Goal: Use online tool/utility: Utilize a website feature to perform a specific function

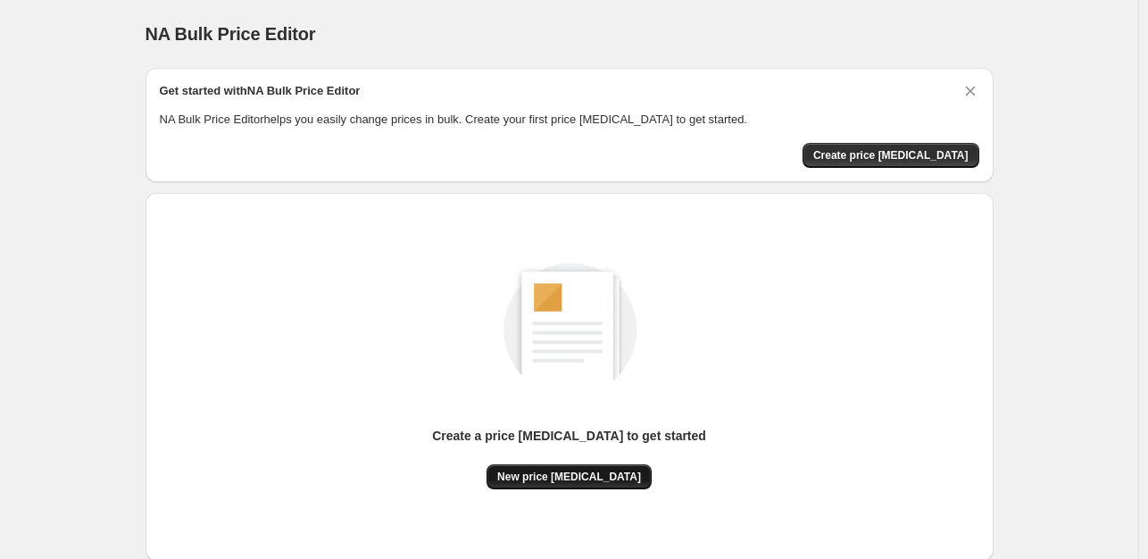
click at [566, 474] on span "New price [MEDICAL_DATA]" at bounding box center [569, 476] width 144 height 14
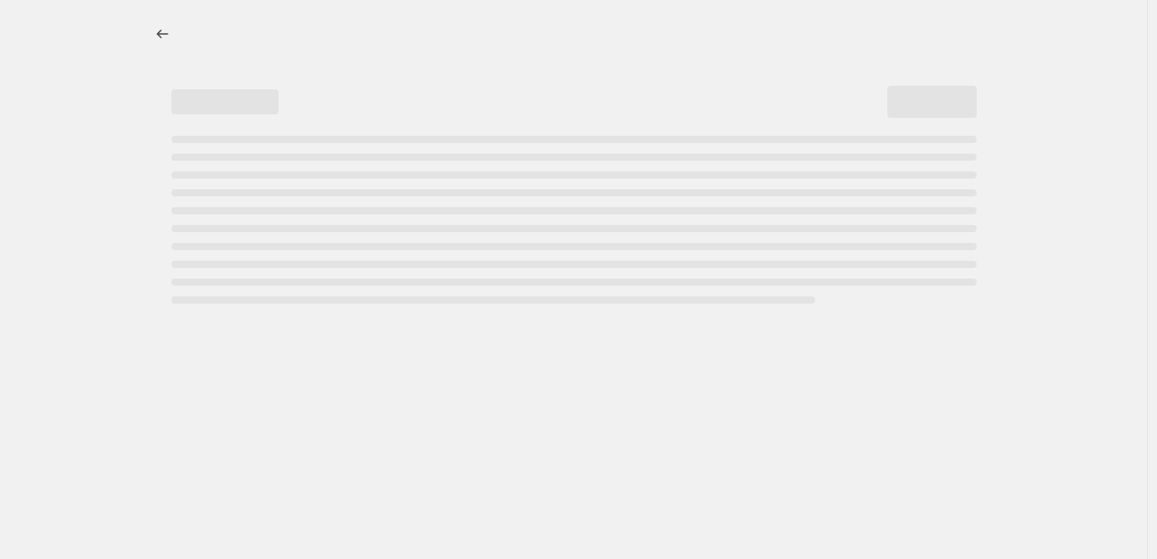
select select "percentage"
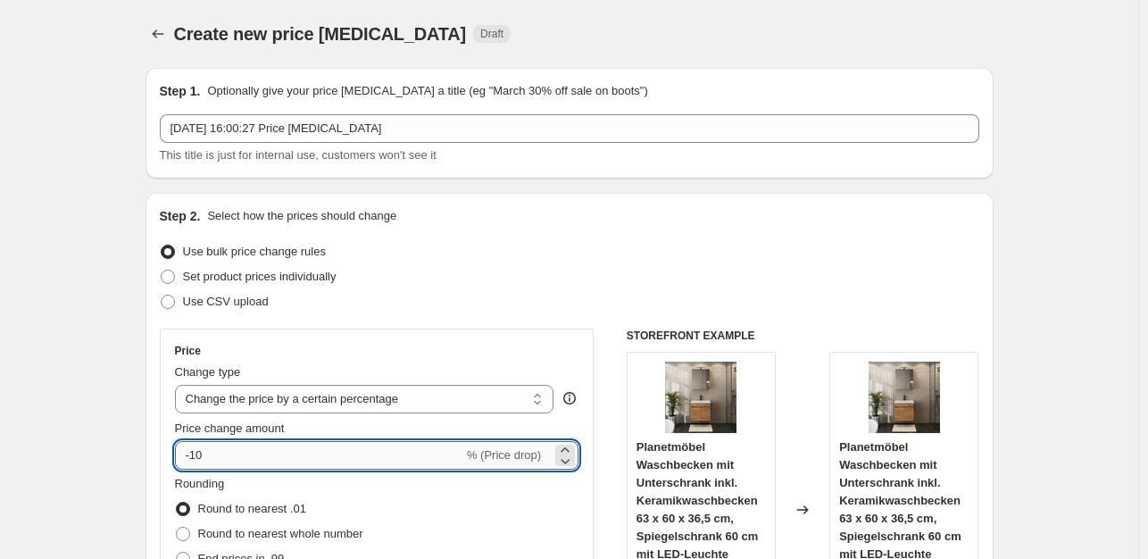
click at [289, 468] on input "-10" at bounding box center [319, 455] width 288 height 29
type input "-1"
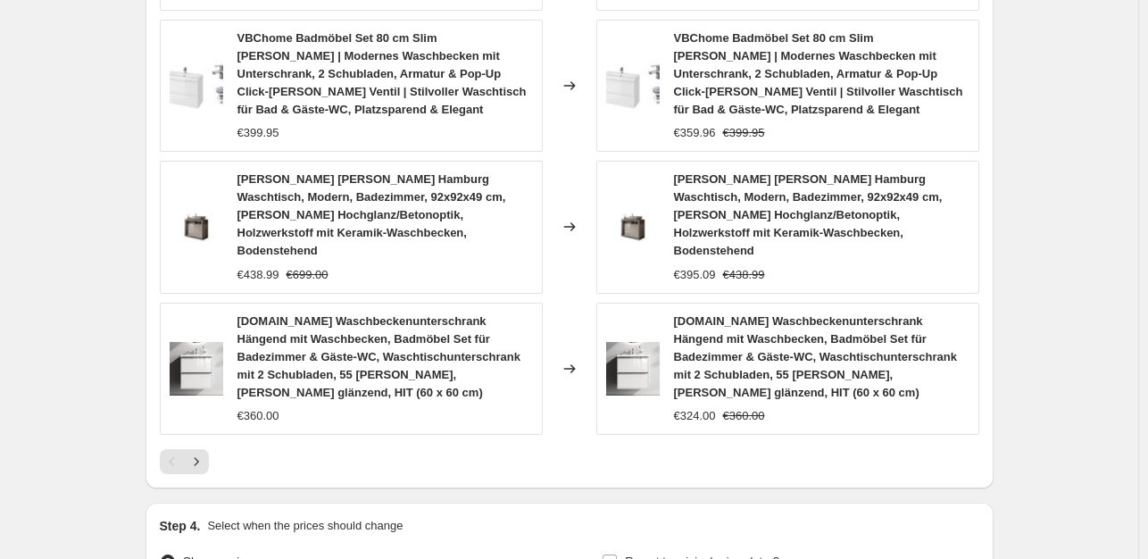
scroll to position [1414, 0]
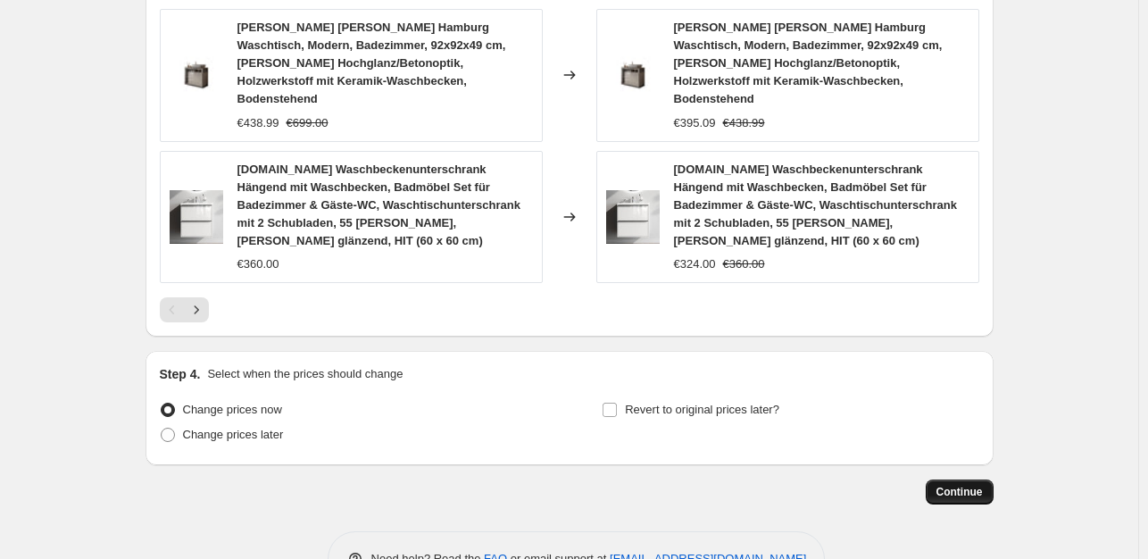
type input "-35"
click at [965, 485] on span "Continue" at bounding box center [959, 492] width 46 height 14
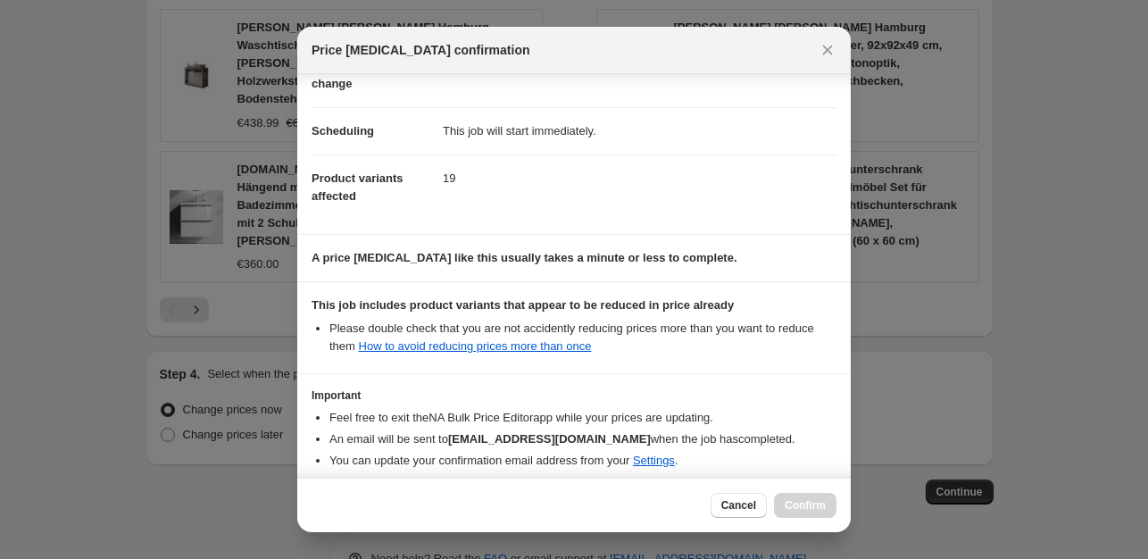
scroll to position [191, 0]
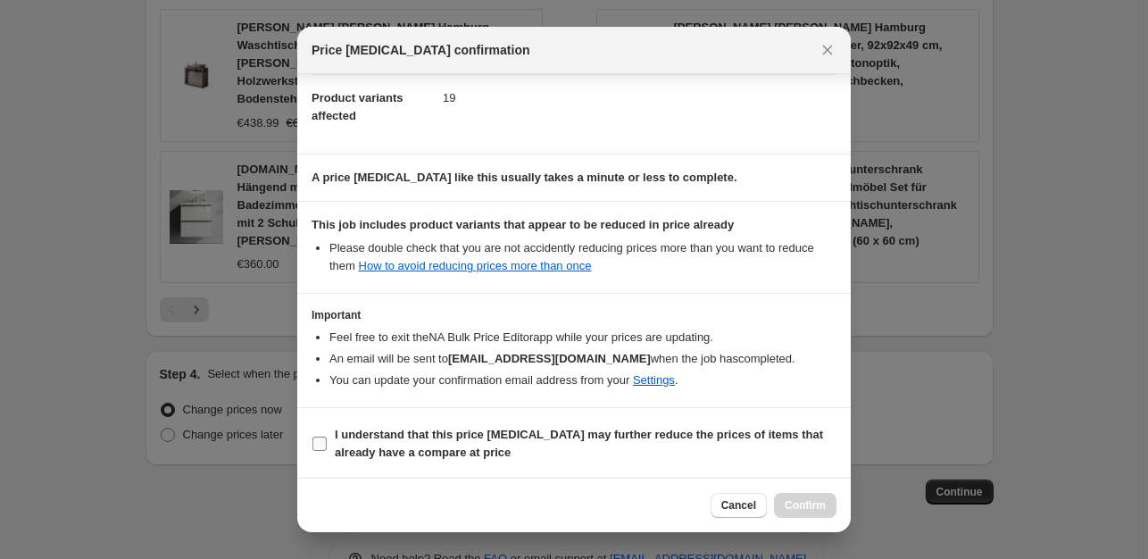
click at [321, 442] on input "I understand that this price [MEDICAL_DATA] may further reduce the prices of it…" at bounding box center [319, 443] width 14 height 14
checkbox input "true"
click at [772, 505] on div "Cancel Confirm" at bounding box center [773, 505] width 126 height 25
click at [802, 504] on span "Confirm" at bounding box center [804, 505] width 41 height 14
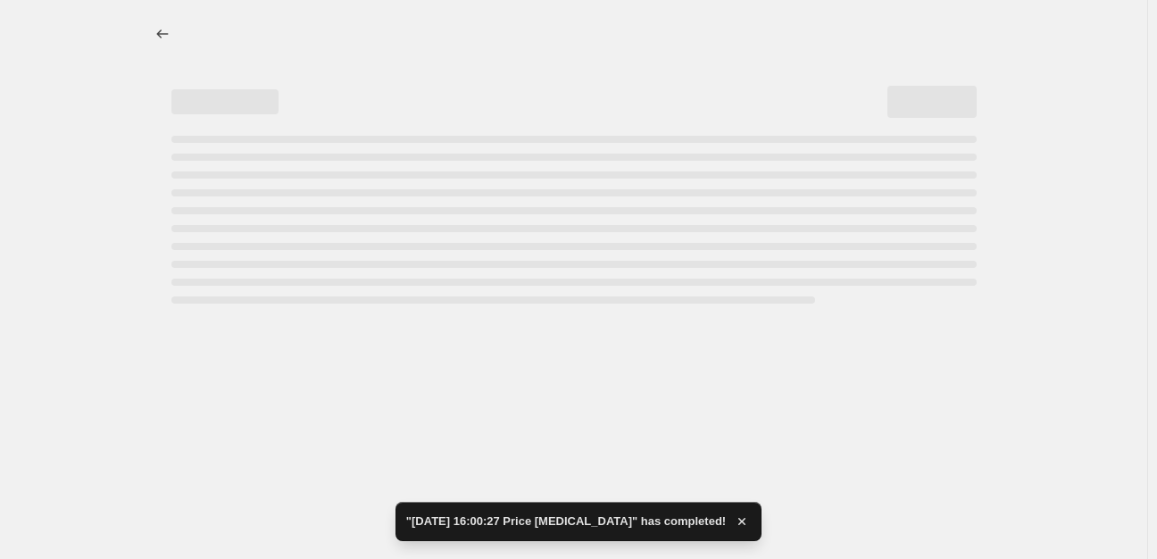
select select "percentage"
